Goal: Task Accomplishment & Management: Manage account settings

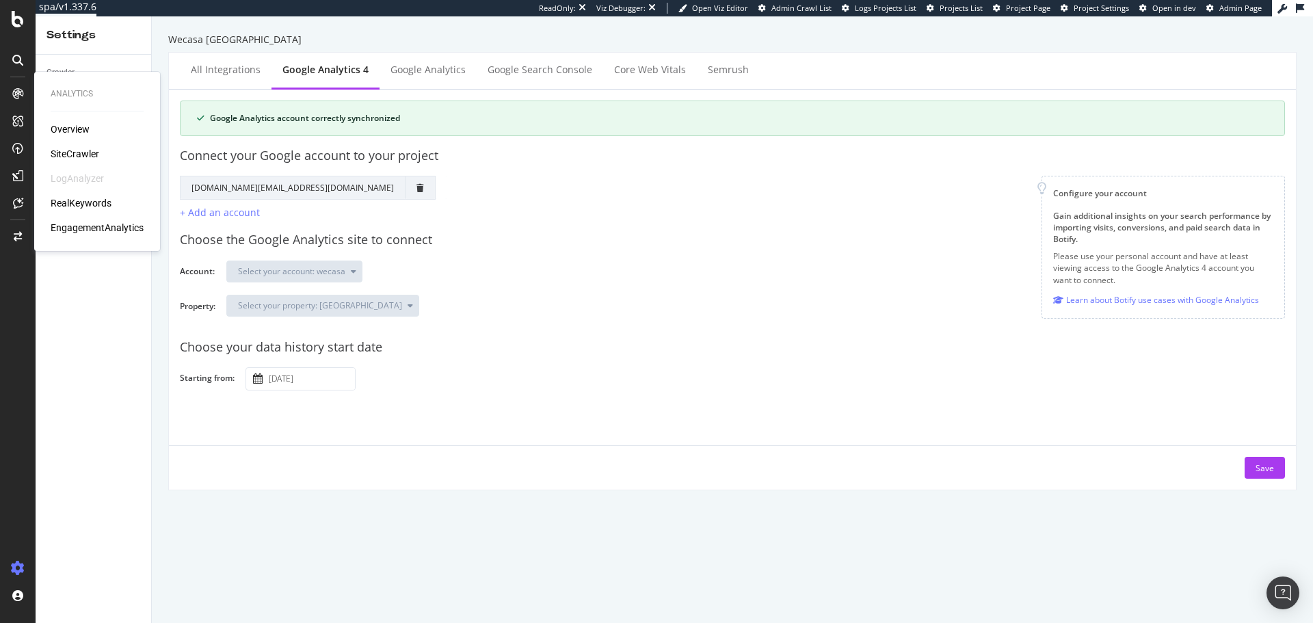
click at [85, 239] on div "Analytics Overview SiteCrawler LogAnalyzer RealKeywords EngagementAnalytics" at bounding box center [97, 162] width 115 height 174
click at [86, 231] on div "EngagementAnalytics" at bounding box center [97, 228] width 93 height 14
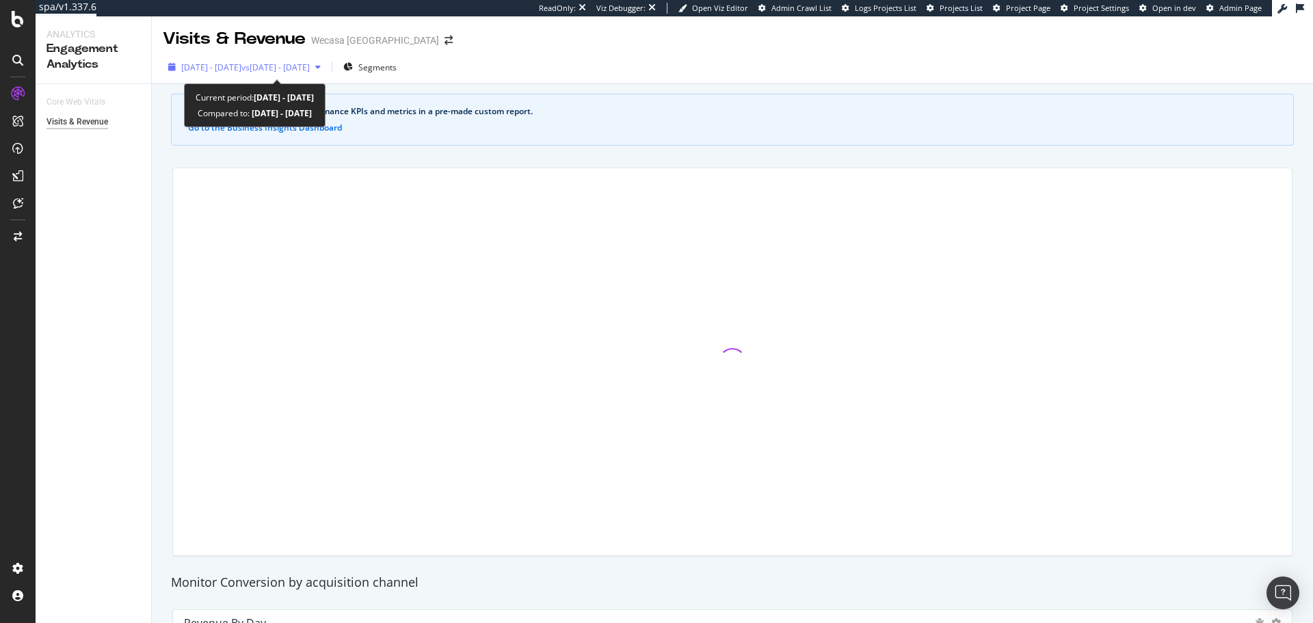
click at [310, 70] on span "vs 2025 Jul. 5th - Aug. 1st" at bounding box center [275, 68] width 68 height 12
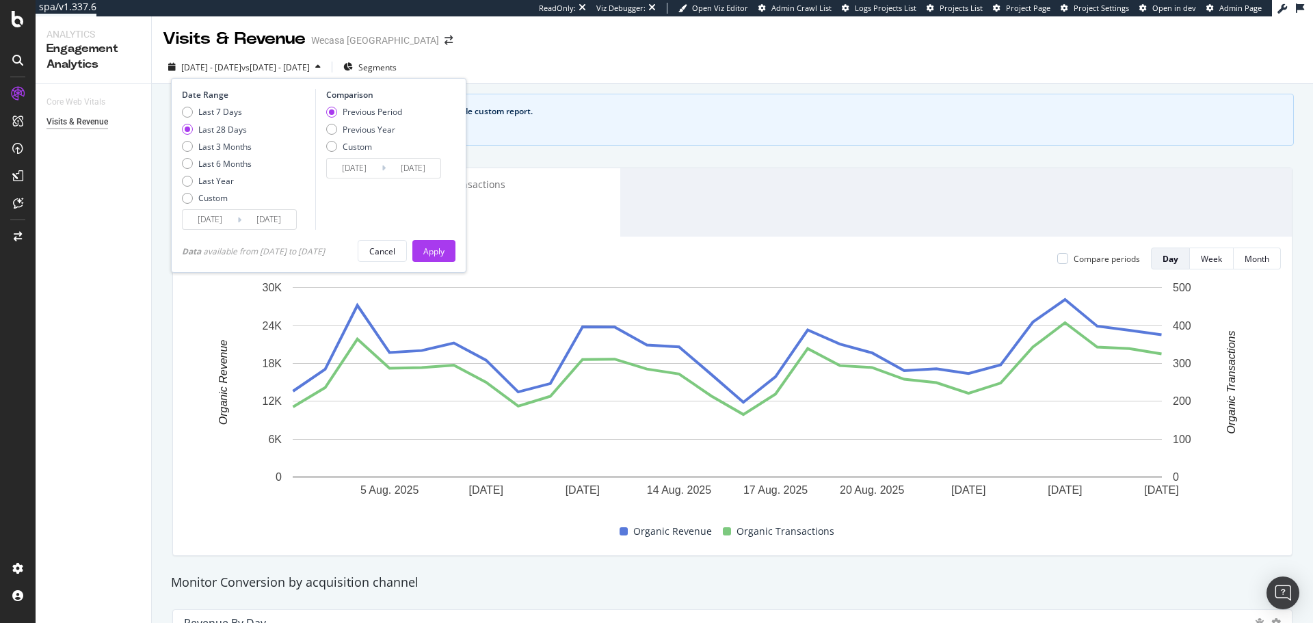
click at [667, 195] on div "Organic Revenue $552,971 1.08% Organic Transactions 7,737 4.37%" at bounding box center [732, 202] width 1119 height 68
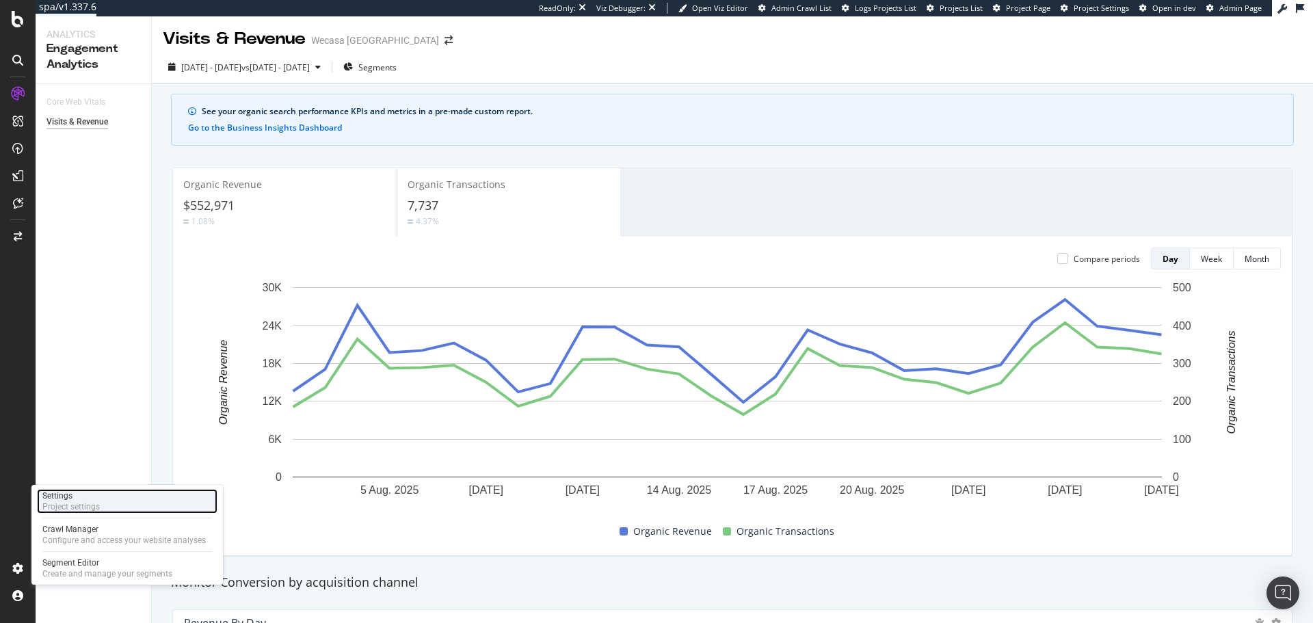
click at [88, 502] on div "Project settings" at bounding box center [70, 506] width 57 height 11
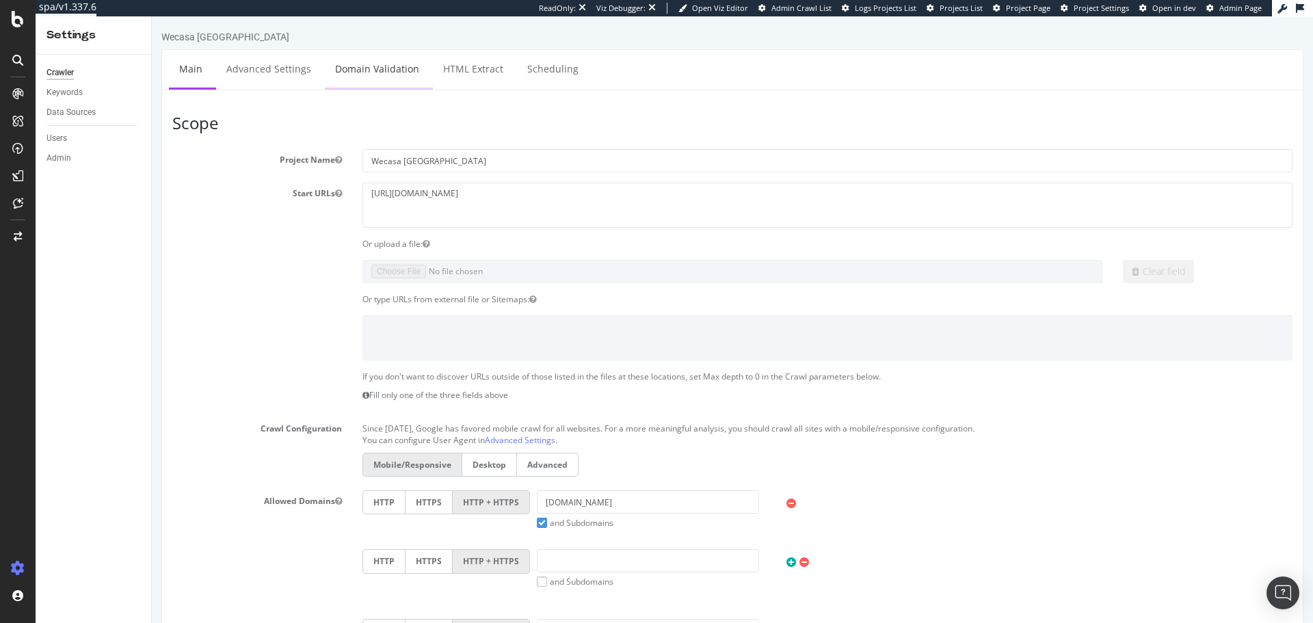
click at [325, 58] on link "Domain Validation" at bounding box center [377, 69] width 105 height 38
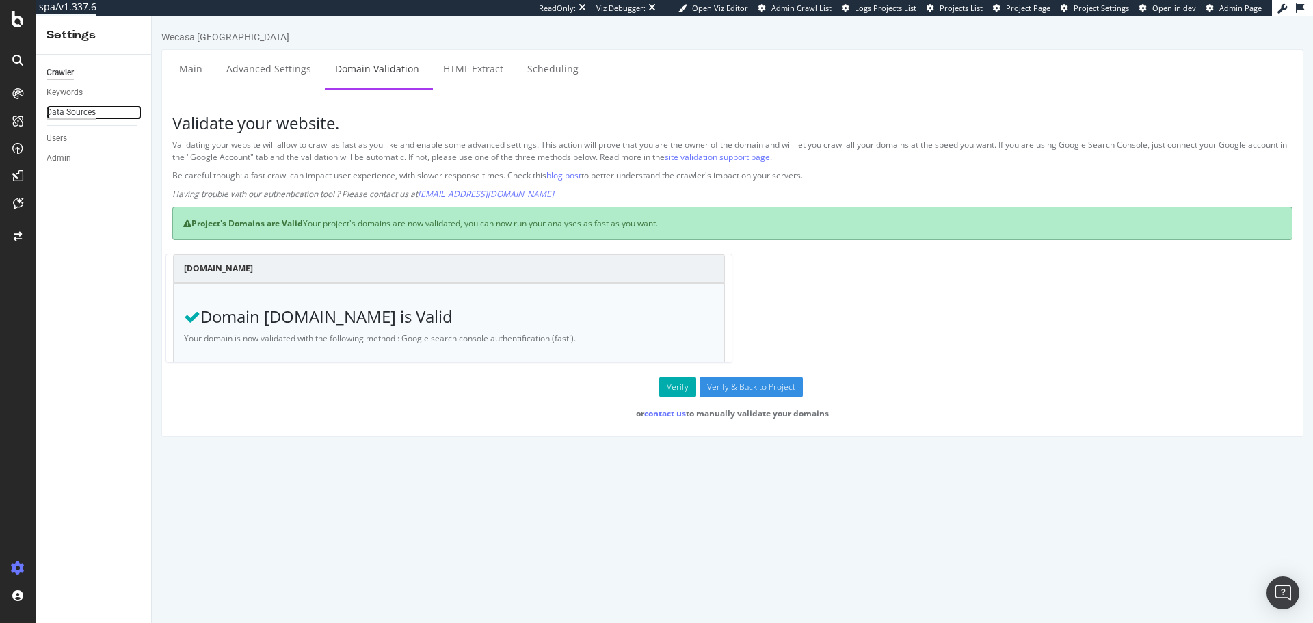
click at [75, 108] on div "Data Sources" at bounding box center [71, 112] width 49 height 14
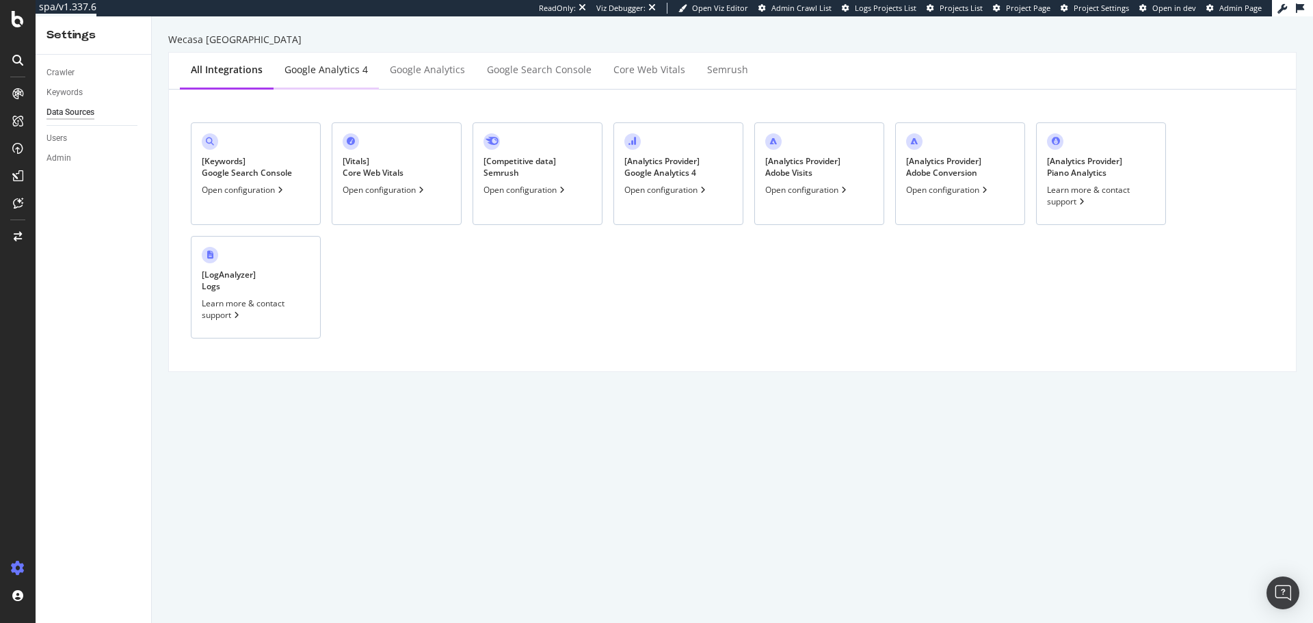
click at [353, 81] on div "Google Analytics 4" at bounding box center [326, 71] width 105 height 38
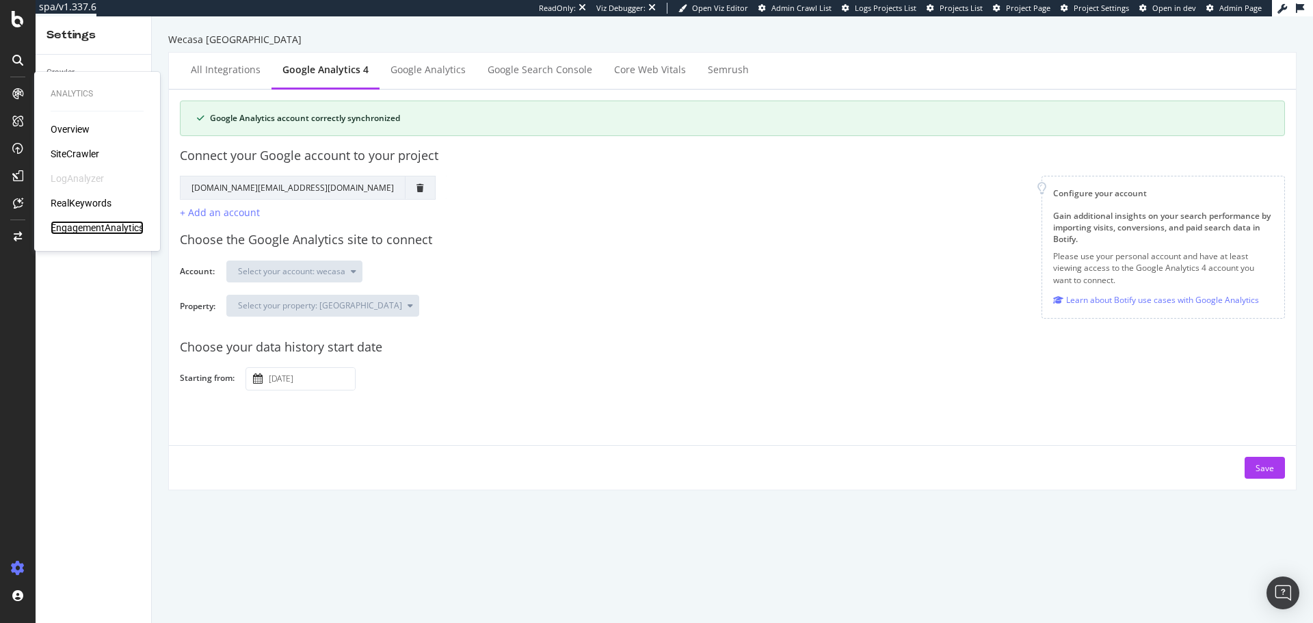
click at [88, 233] on div "EngagementAnalytics" at bounding box center [97, 228] width 93 height 14
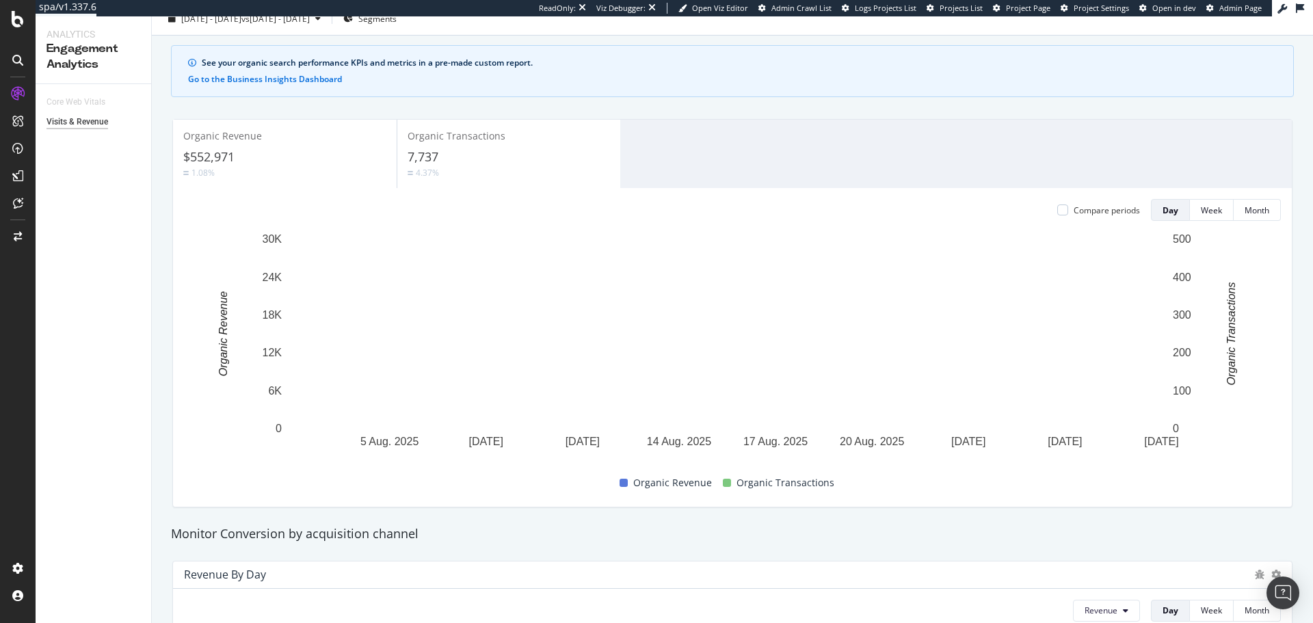
scroll to position [91, 0]
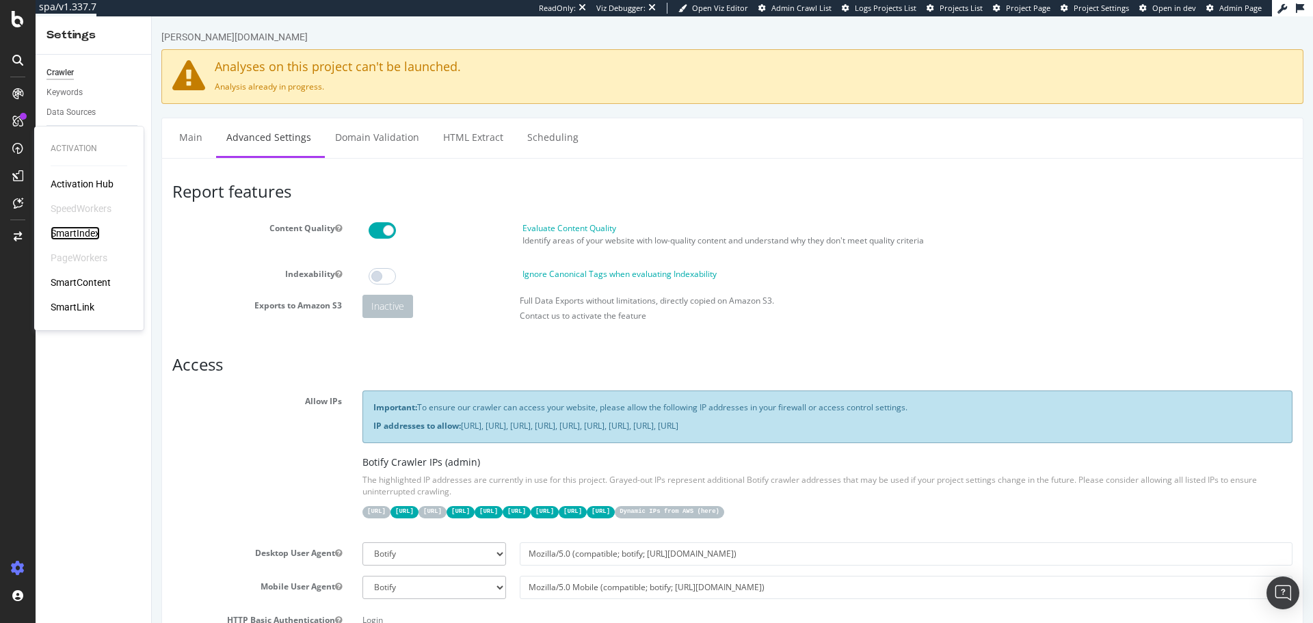
click at [76, 237] on div "SmartIndex" at bounding box center [75, 233] width 49 height 14
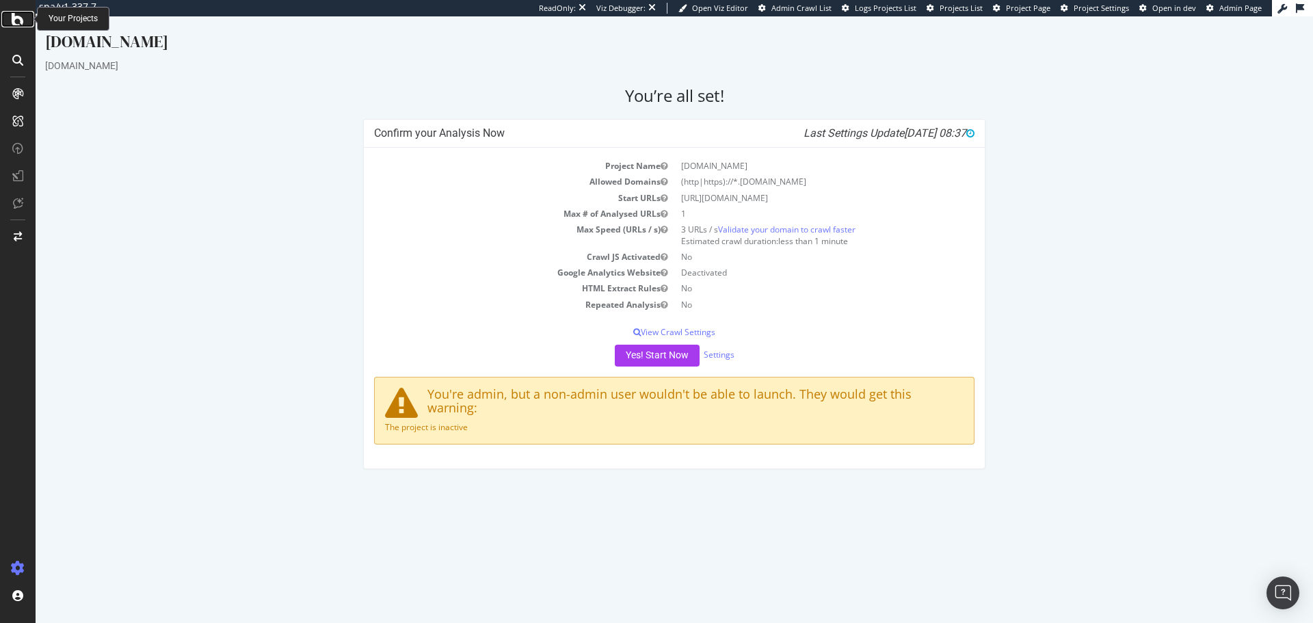
click at [25, 14] on div at bounding box center [17, 19] width 33 height 16
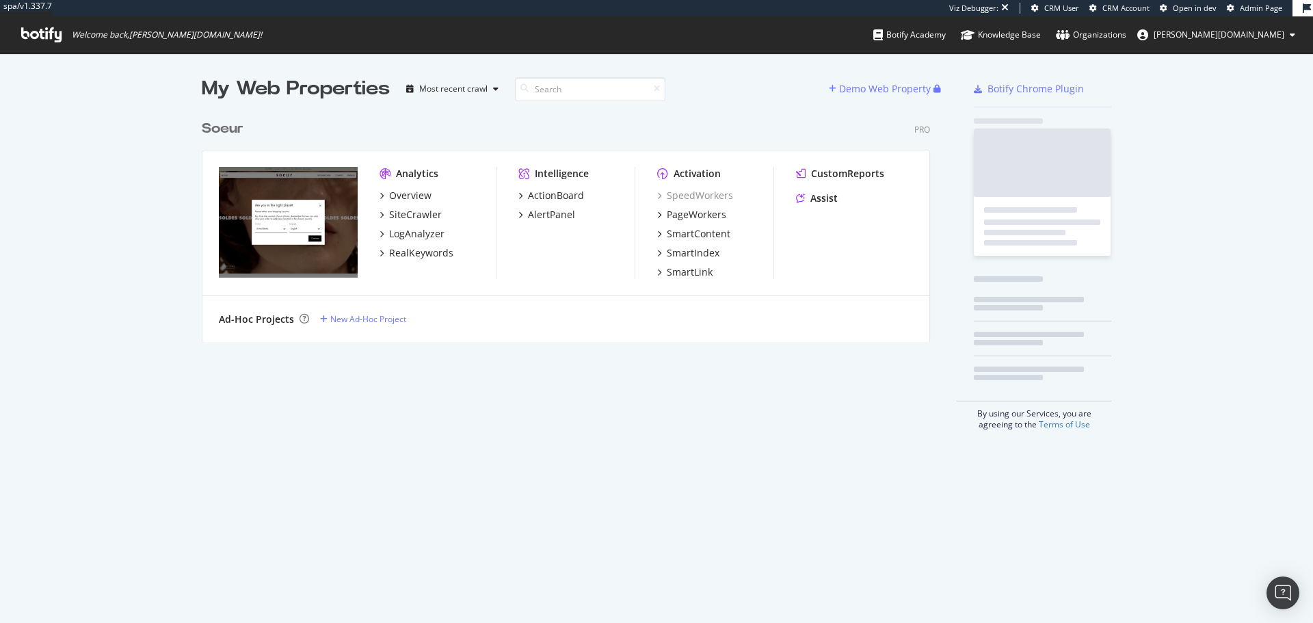
scroll to position [229, 729]
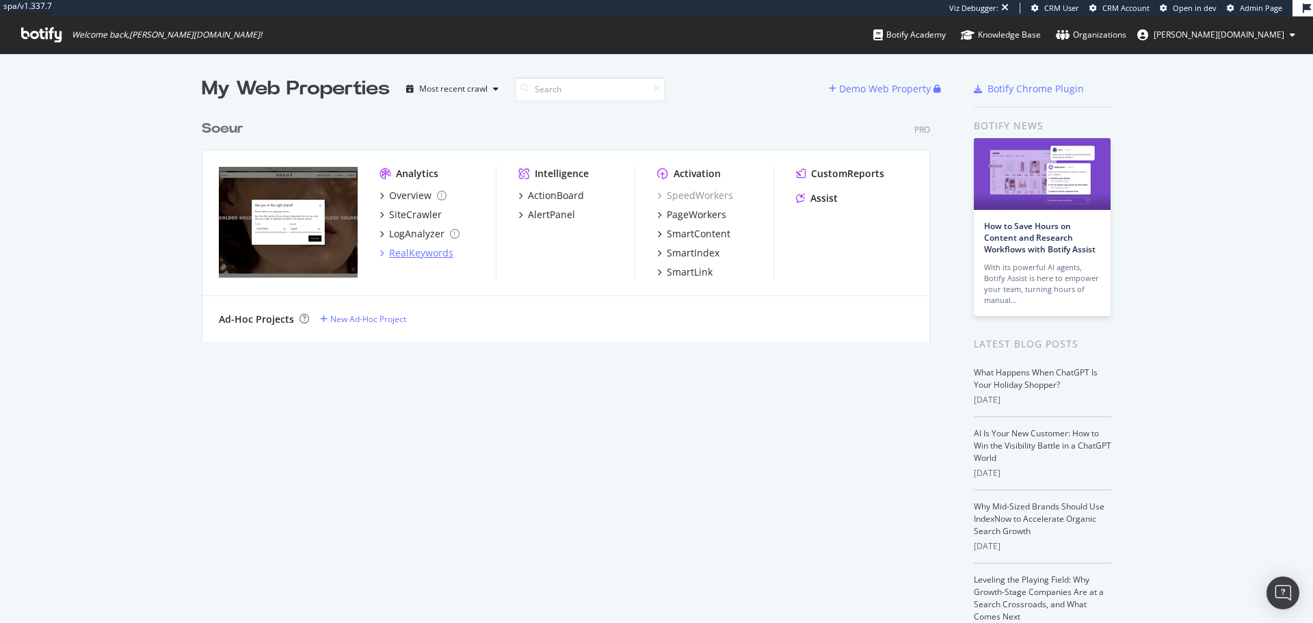
click at [423, 246] on div "RealKeywords" at bounding box center [421, 253] width 64 height 14
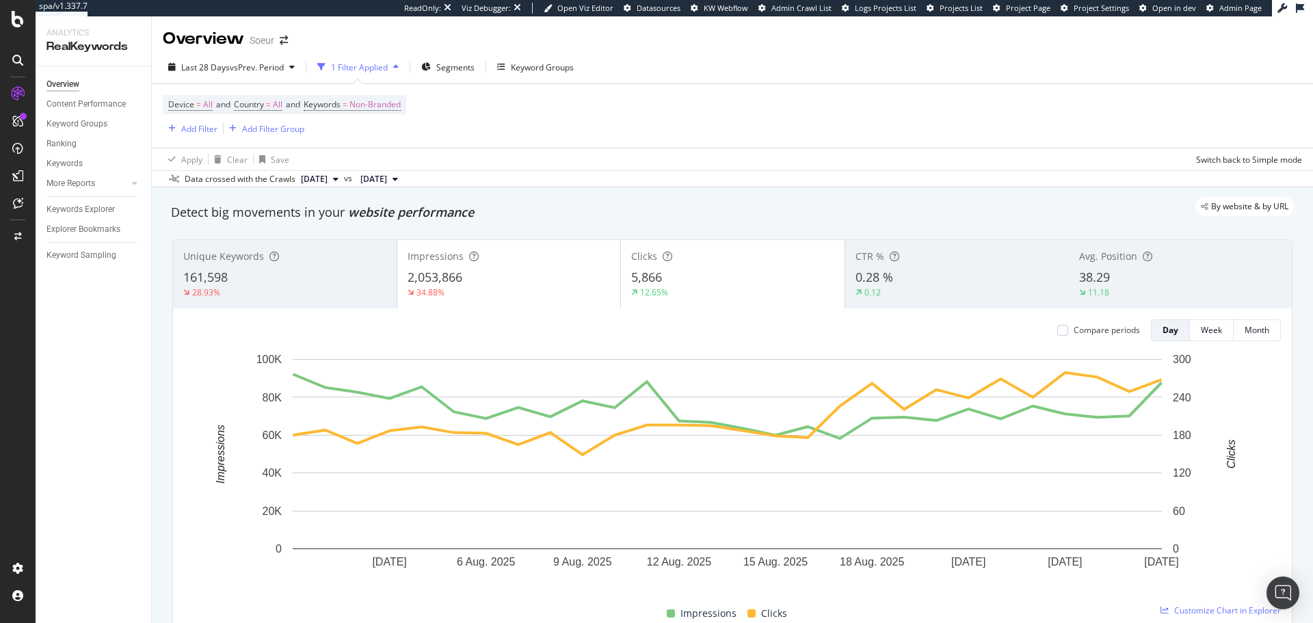
click at [742, 106] on div "Device = All and Country = All and Keywords = Non-Branded Add Filter Add Filter…" at bounding box center [733, 116] width 1140 height 64
click at [79, 149] on div "SiteCrawler" at bounding box center [75, 154] width 49 height 14
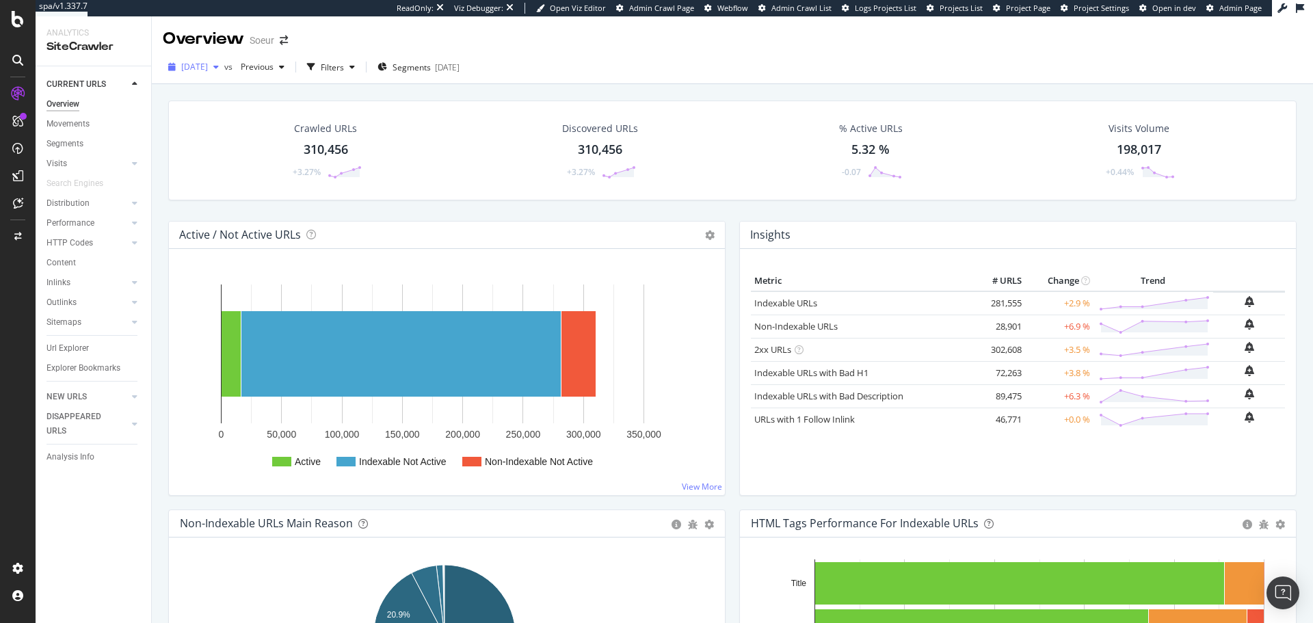
click at [224, 59] on div "2025 Aug. 27th" at bounding box center [194, 67] width 62 height 21
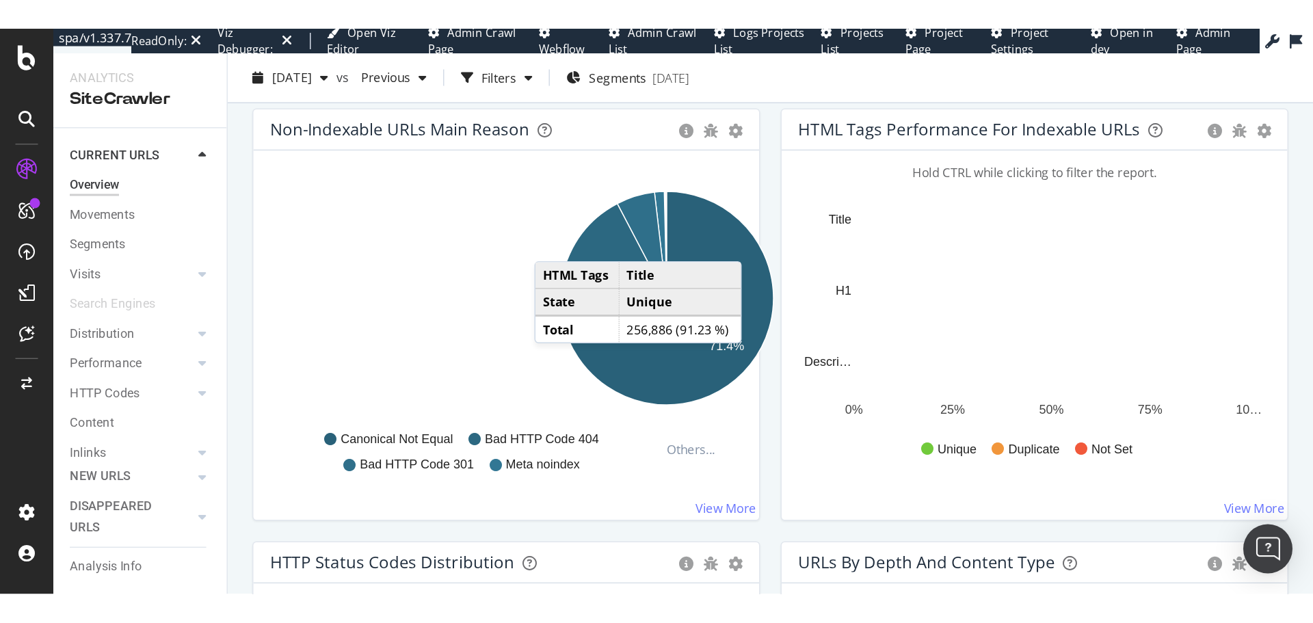
scroll to position [456, 0]
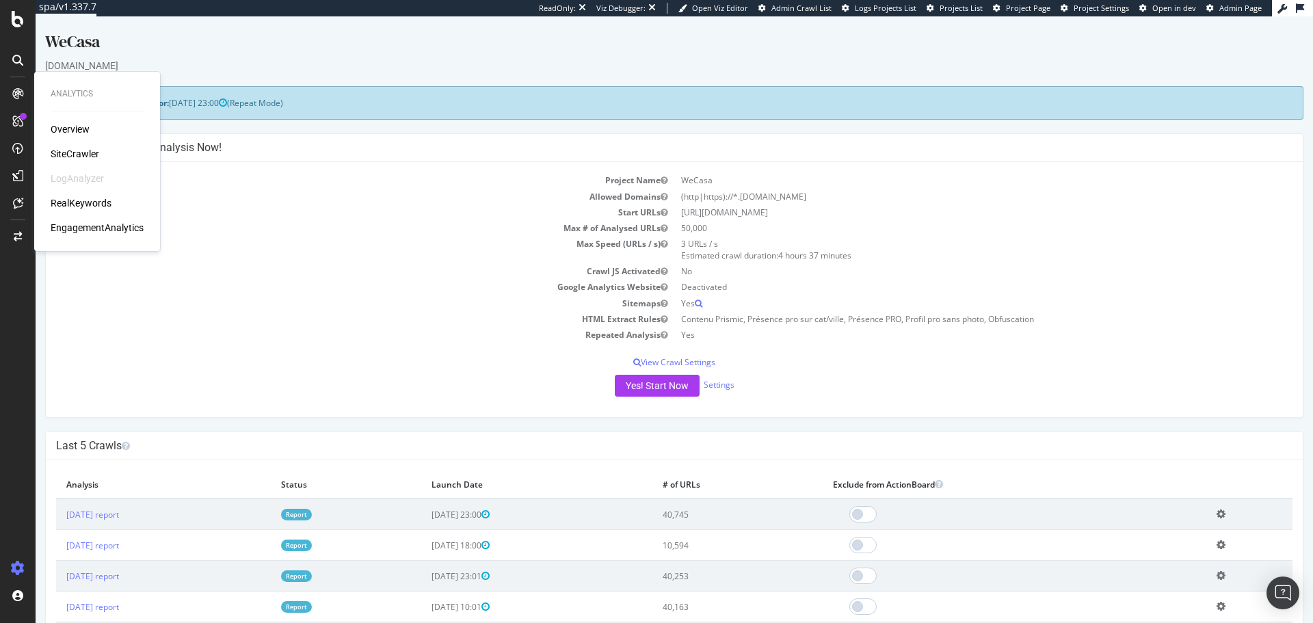
click at [90, 211] on div "Overview SiteCrawler LogAnalyzer RealKeywords EngagementAnalytics" at bounding box center [97, 178] width 93 height 112
click at [87, 205] on div "RealKeywords" at bounding box center [81, 203] width 61 height 14
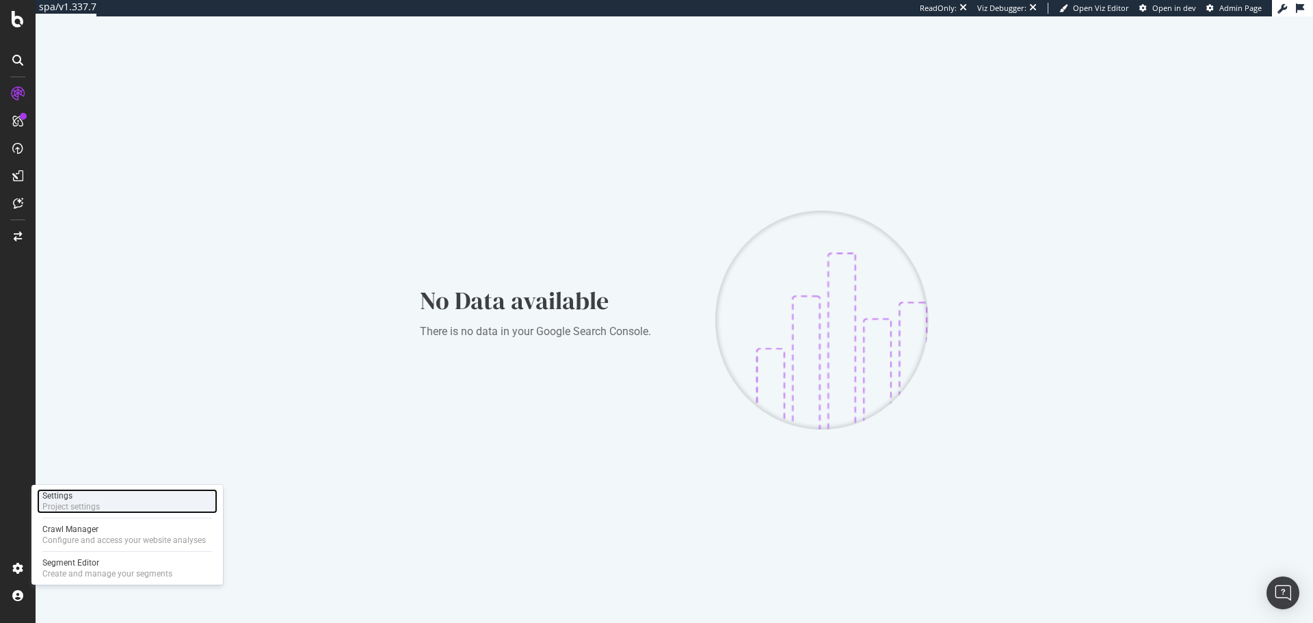
click at [84, 501] on div "Settings" at bounding box center [70, 495] width 57 height 11
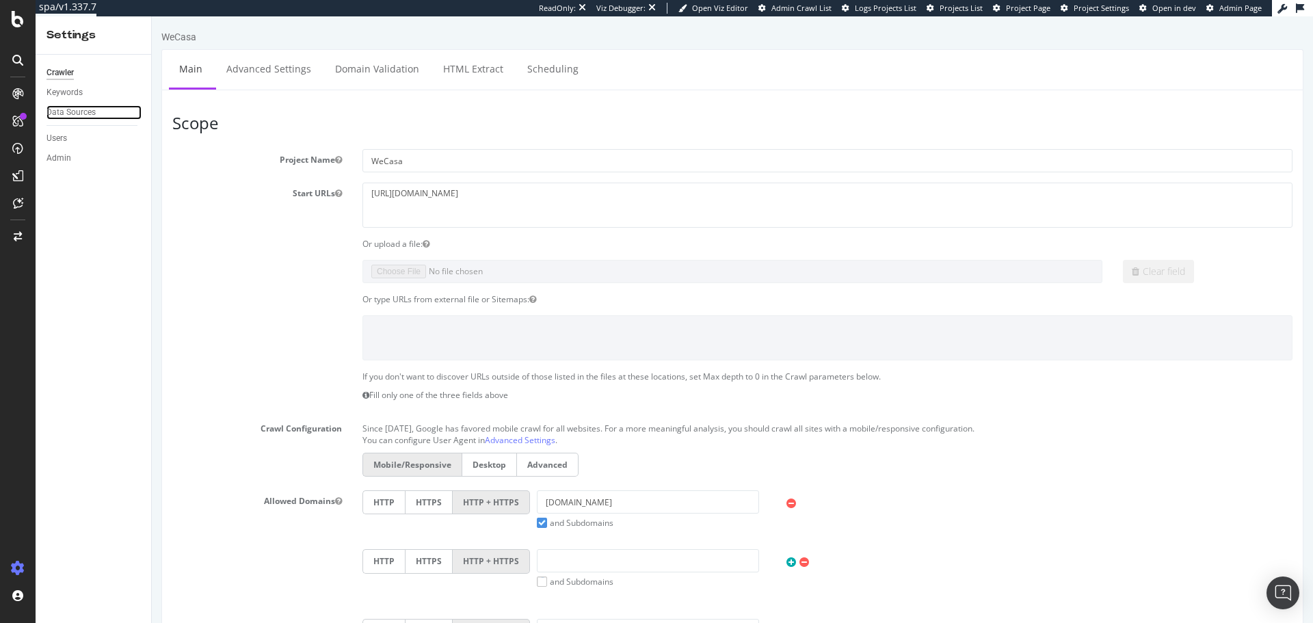
click at [73, 115] on div "Data Sources" at bounding box center [71, 112] width 49 height 14
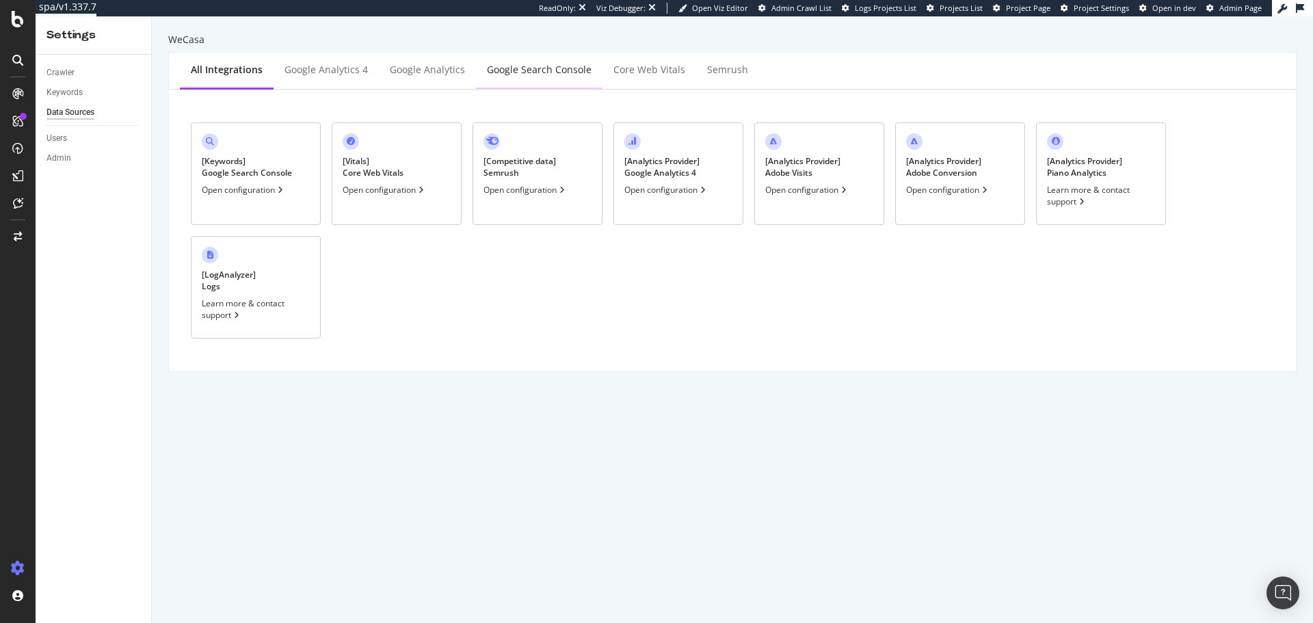
click at [554, 75] on div "Google Search Console" at bounding box center [539, 70] width 105 height 14
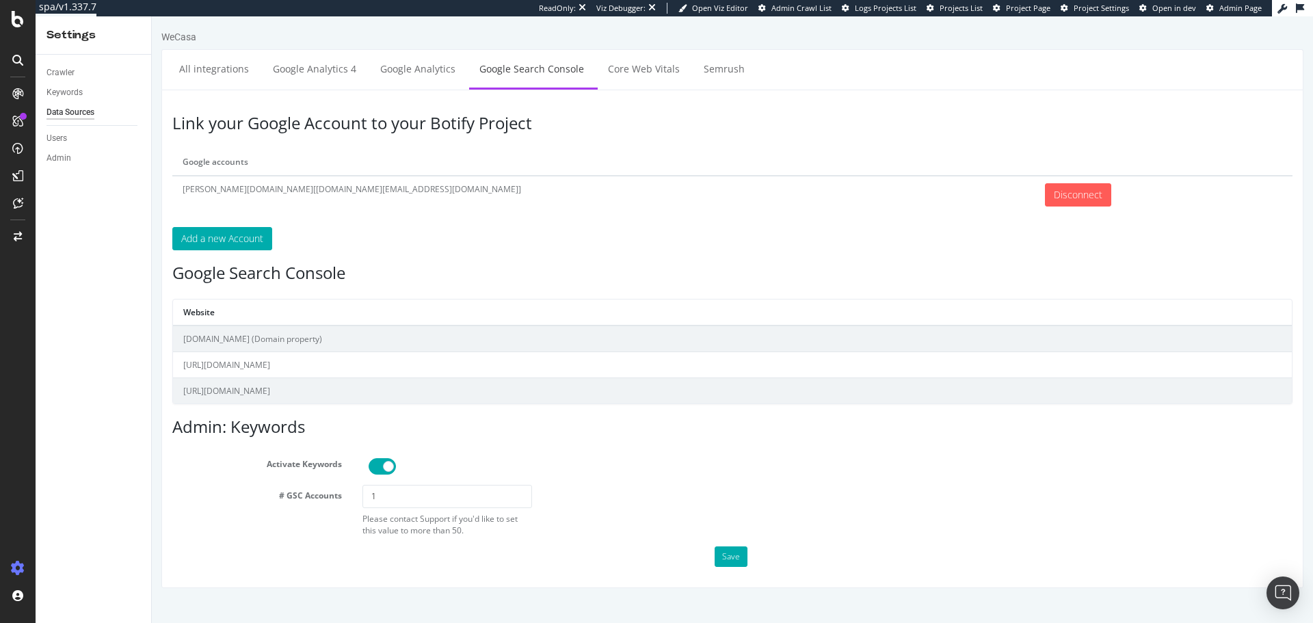
click at [406, 89] on ul "All integrations Google Analytics 4 Google Analytics Google Search Console Core…" at bounding box center [732, 69] width 1142 height 40
click at [407, 66] on link "Google Analytics" at bounding box center [418, 69] width 96 height 38
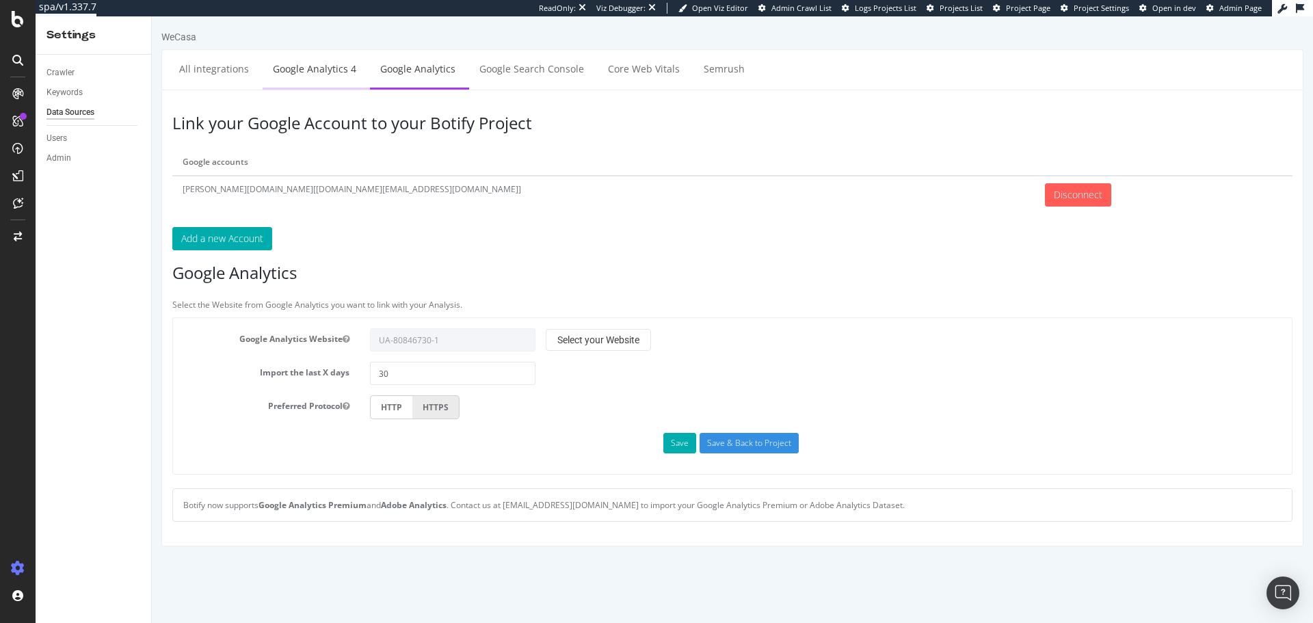
click at [337, 57] on link "Google Analytics 4" at bounding box center [315, 69] width 104 height 38
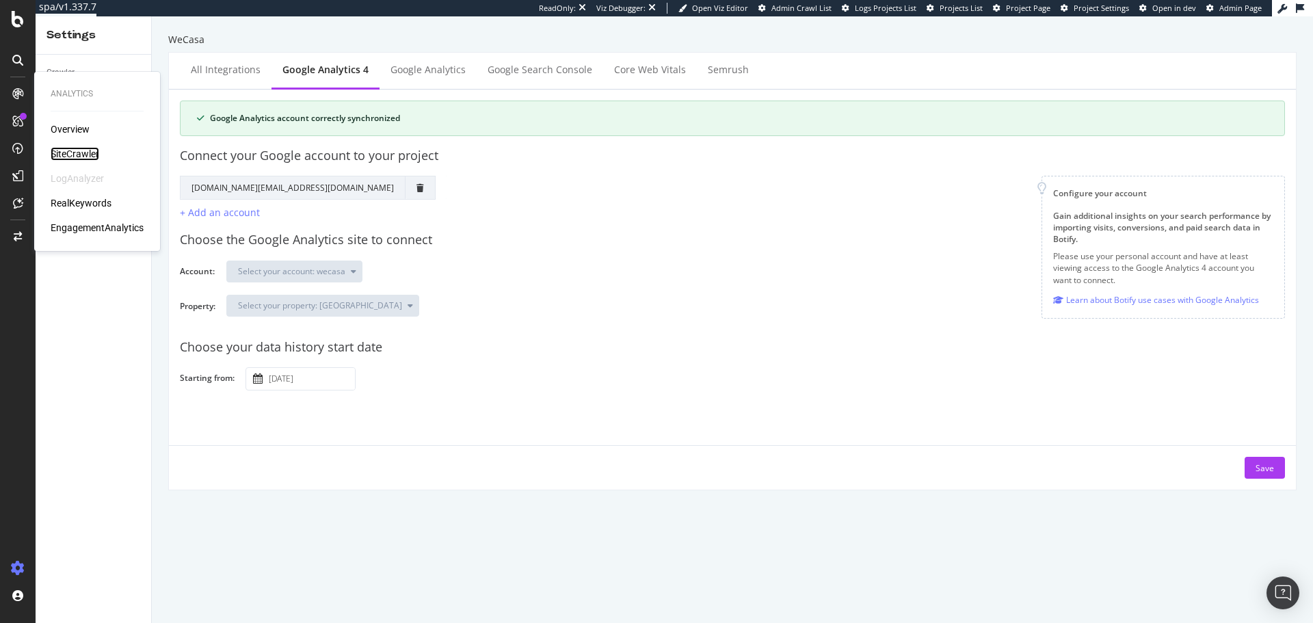
click at [70, 154] on div "SiteCrawler" at bounding box center [75, 154] width 49 height 14
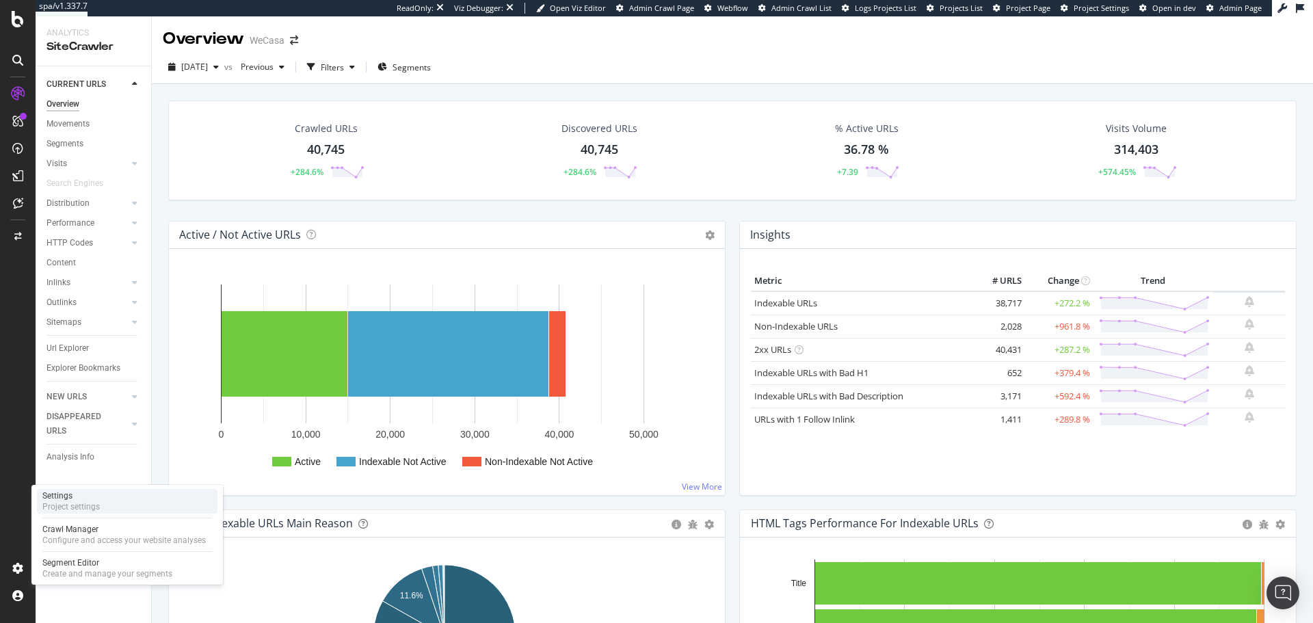
click at [78, 495] on div "Settings" at bounding box center [70, 495] width 57 height 11
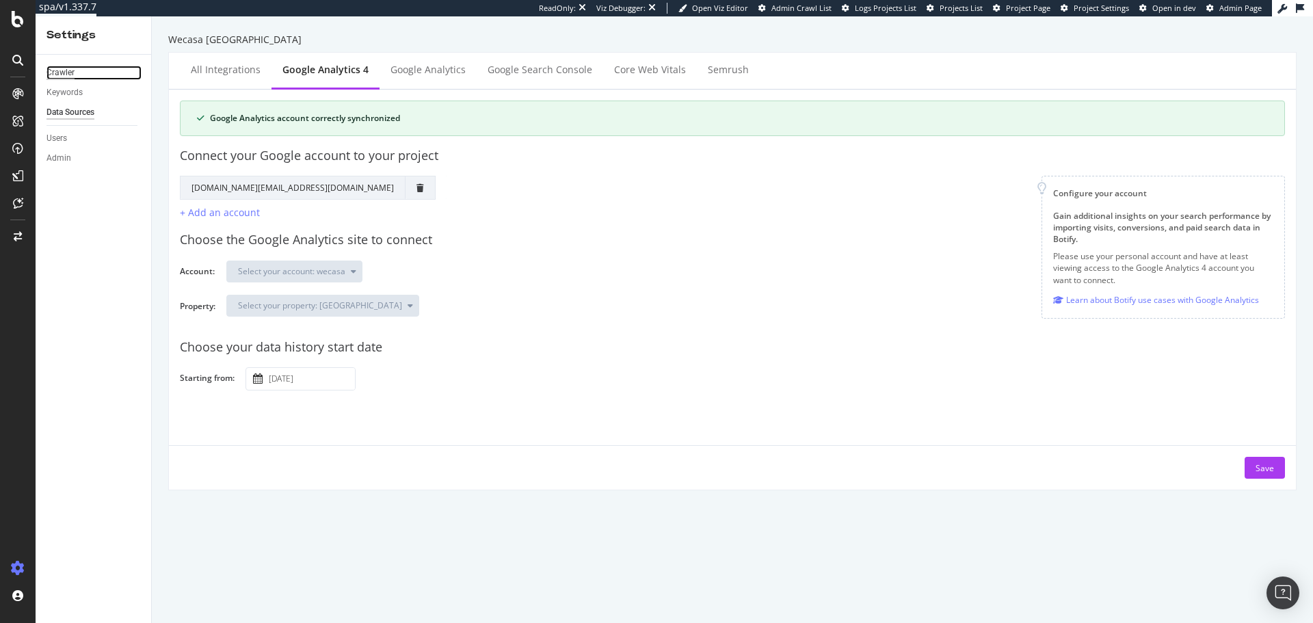
click at [63, 79] on div "Crawler" at bounding box center [61, 73] width 28 height 14
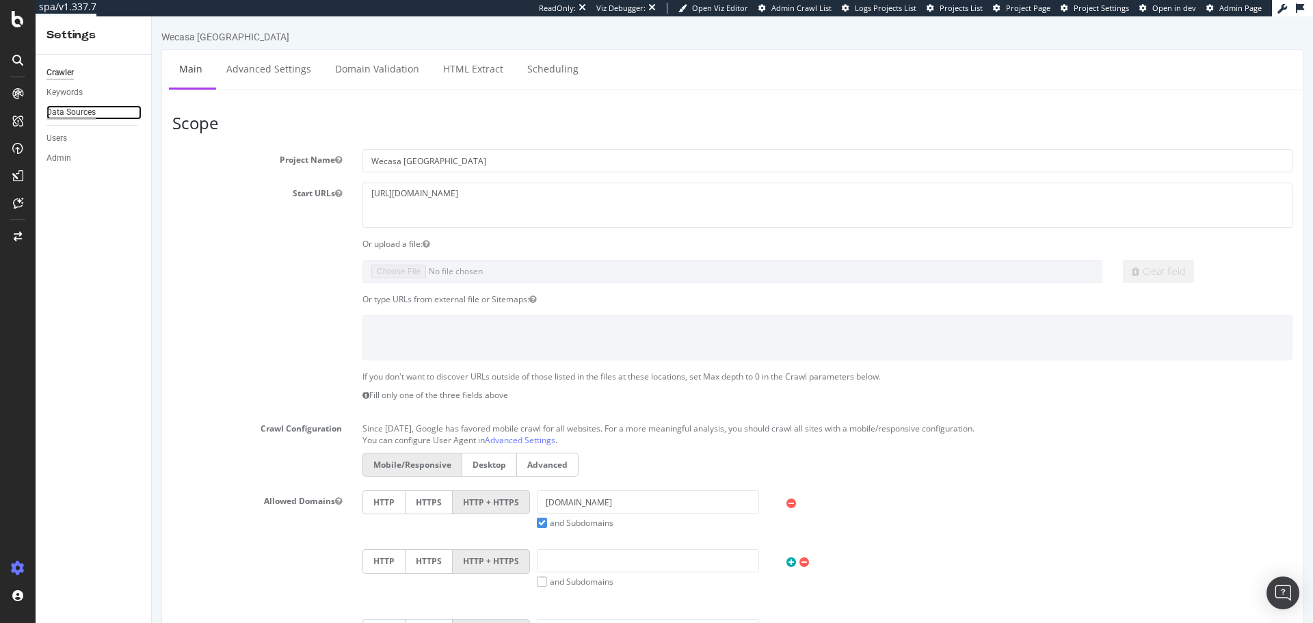
click at [86, 117] on div "Data Sources" at bounding box center [71, 112] width 49 height 14
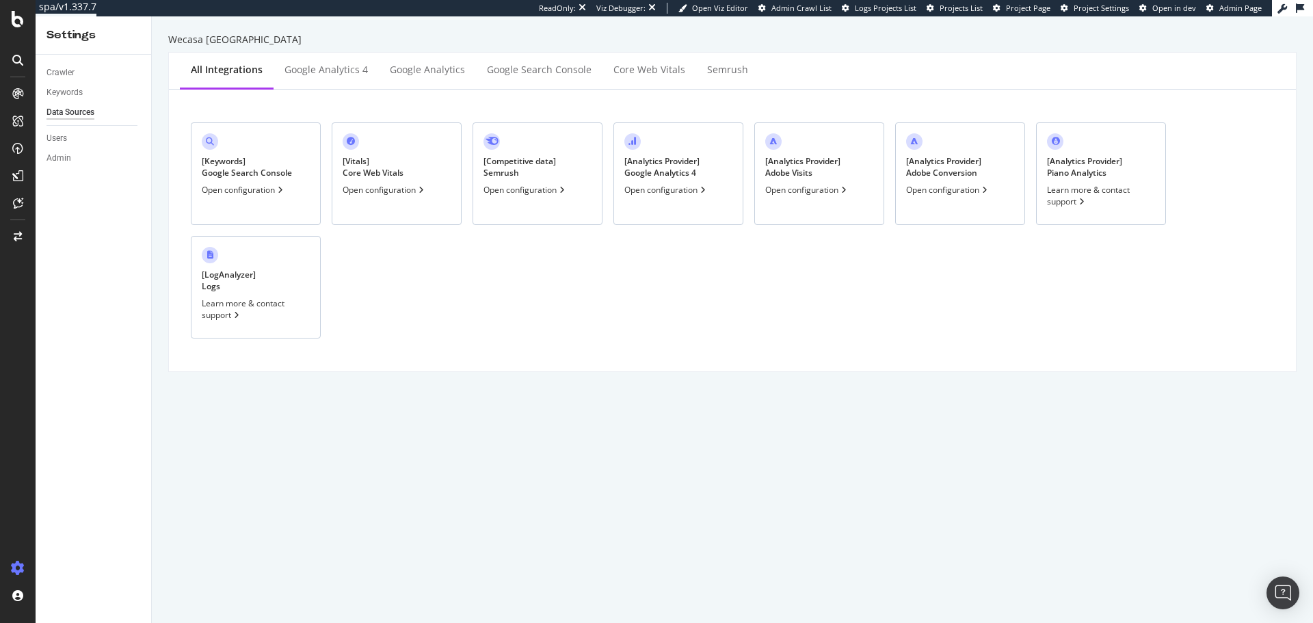
click at [266, 88] on div "All integrations" at bounding box center [227, 71] width 94 height 38
click at [305, 70] on div "Google Analytics 4" at bounding box center [326, 70] width 83 height 14
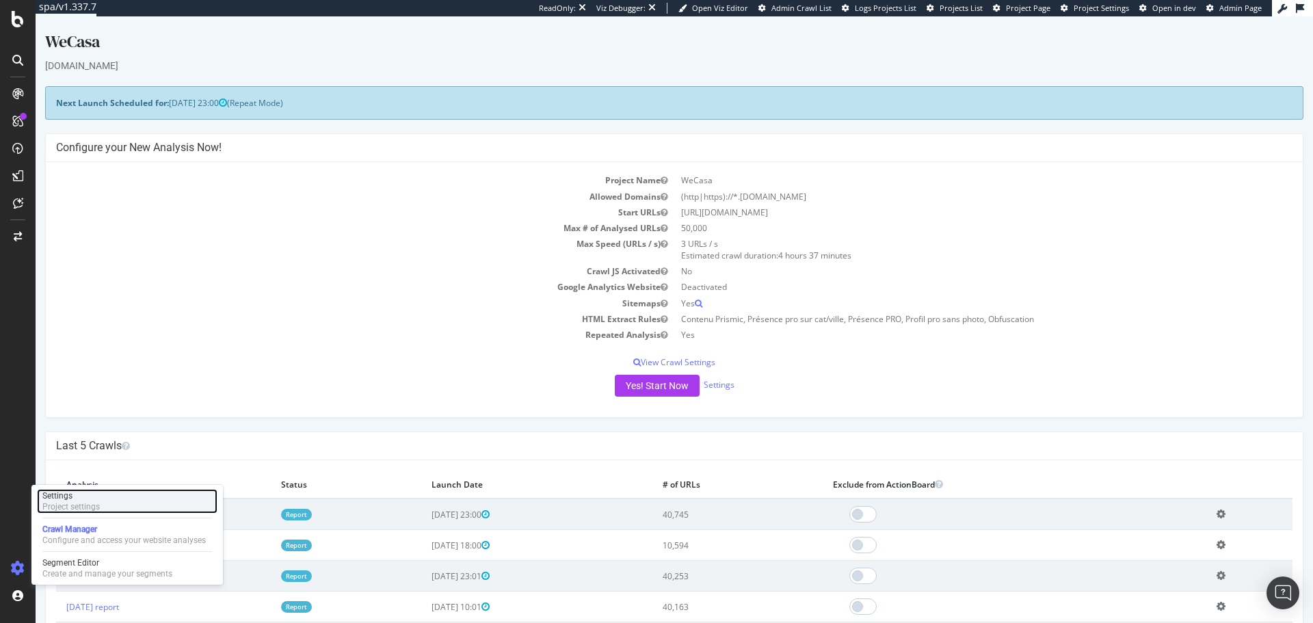
click at [107, 500] on div "Settings Project settings" at bounding box center [127, 501] width 181 height 25
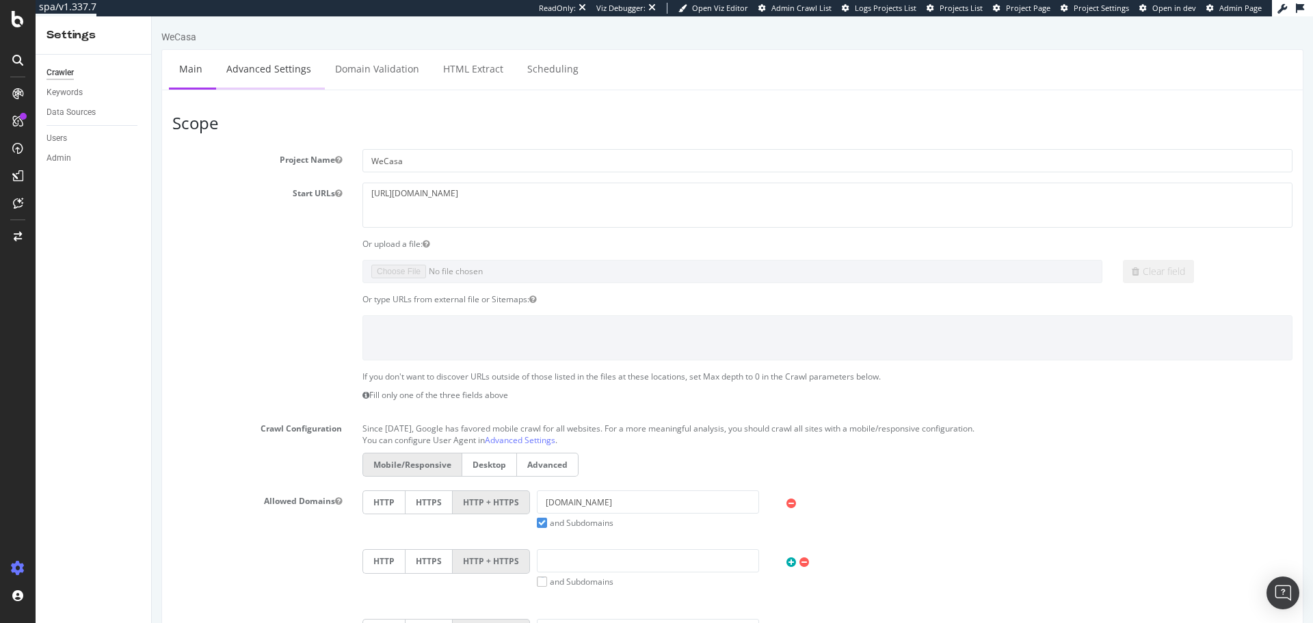
click at [300, 76] on link "Advanced Settings" at bounding box center [268, 69] width 105 height 38
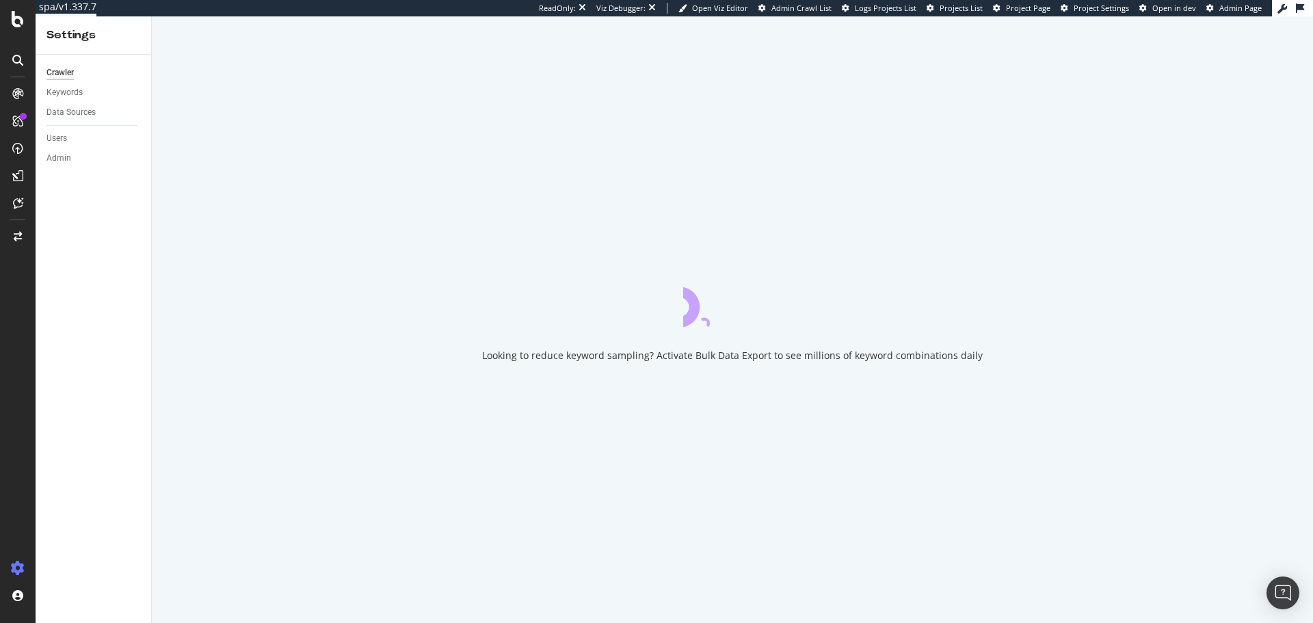
click at [378, 67] on div "Looking to reduce keyword sampling? Activate Bulk Data Export to see millions o…" at bounding box center [733, 319] width 1162 height 607
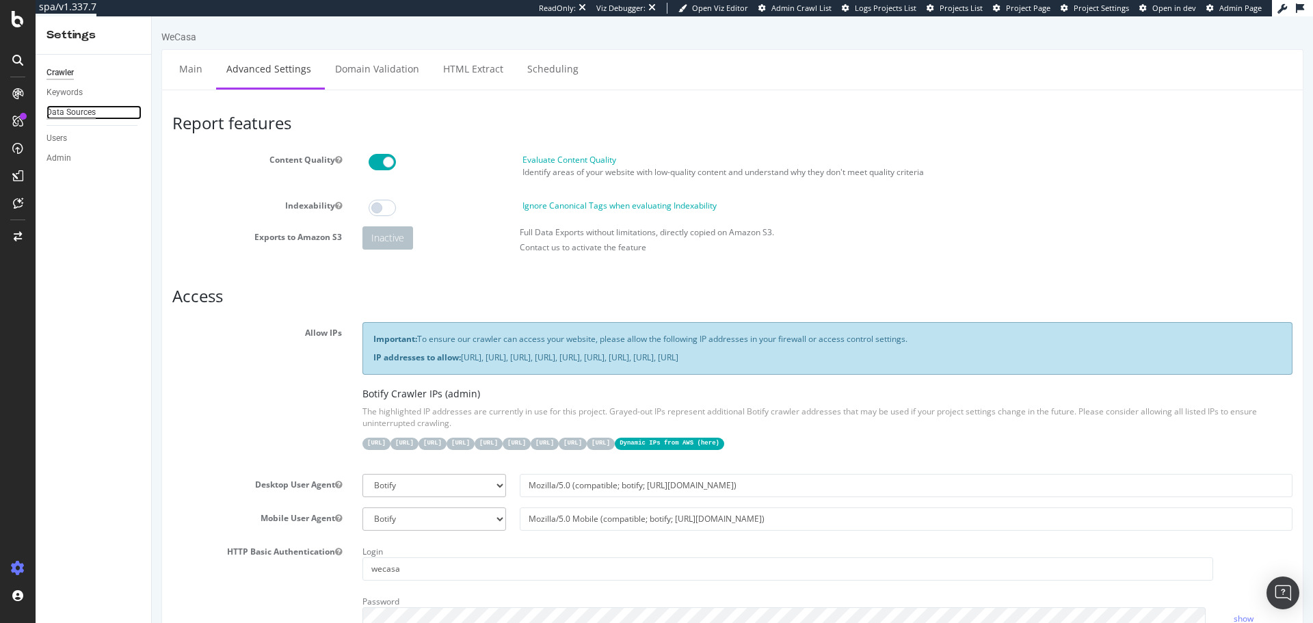
click at [92, 109] on div "Data Sources" at bounding box center [71, 112] width 49 height 14
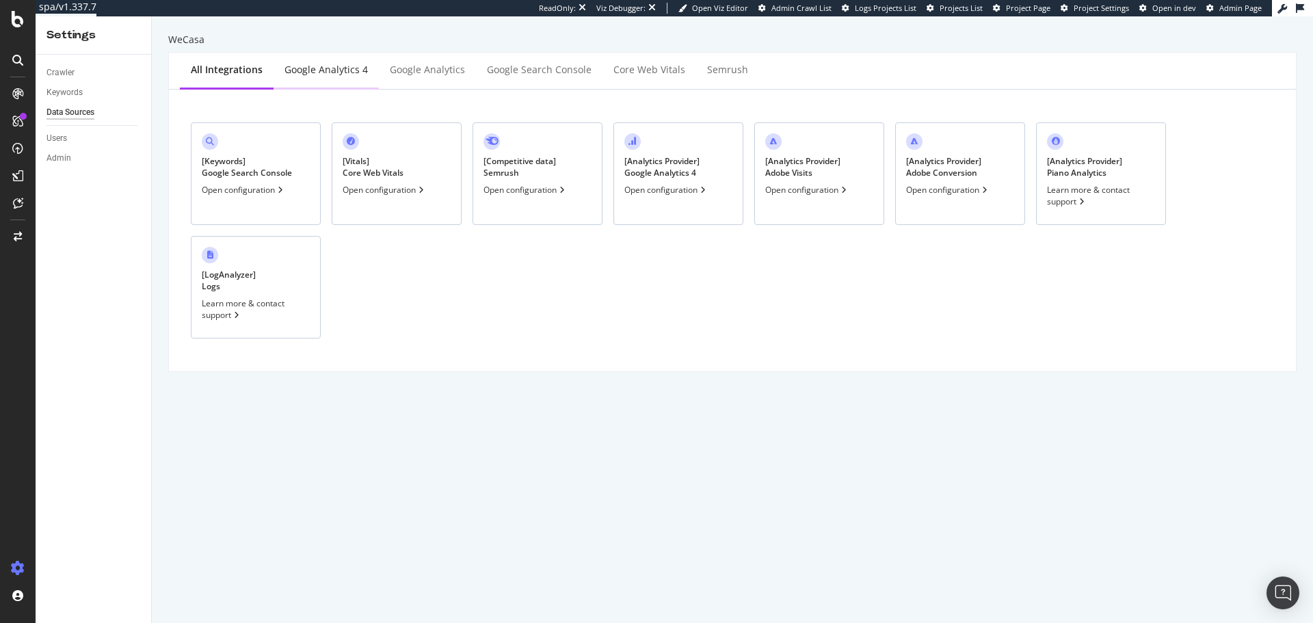
click at [323, 79] on div "Google Analytics 4" at bounding box center [326, 71] width 105 height 38
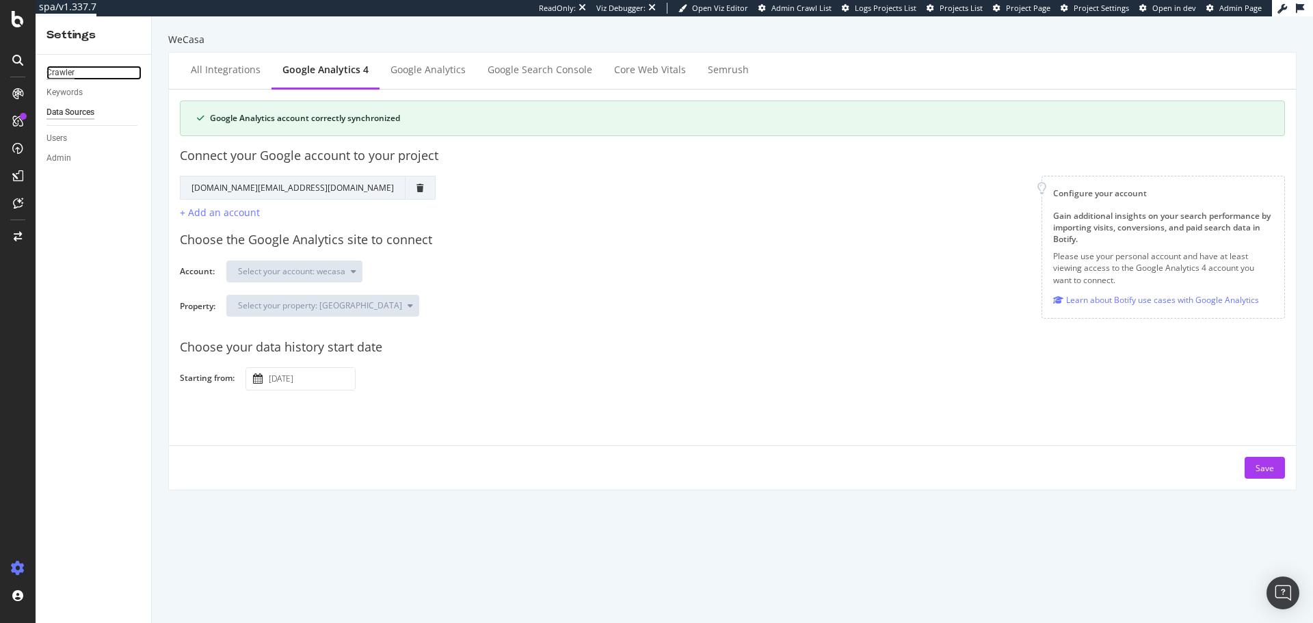
click at [73, 75] on div "Crawler" at bounding box center [61, 73] width 28 height 14
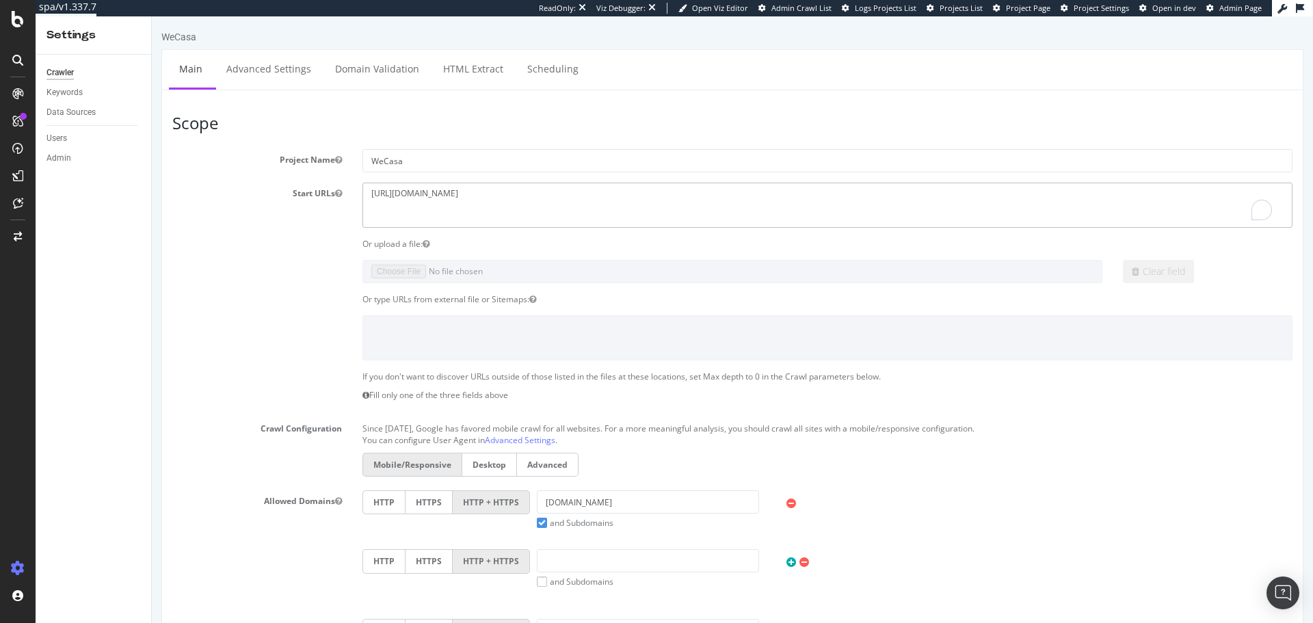
drag, startPoint x: 456, startPoint y: 191, endPoint x: 419, endPoint y: 192, distance: 36.3
click at [419, 192] on textarea "[URL][DOMAIN_NAME]" at bounding box center [828, 205] width 930 height 44
